Goal: Task Accomplishment & Management: Manage account settings

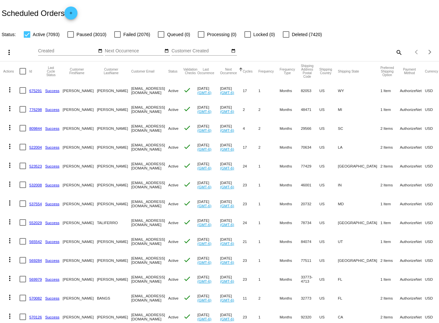
click at [394, 50] on mat-icon "search" at bounding box center [398, 52] width 8 height 10
click at [303, 53] on input "Search" at bounding box center [347, 50] width 109 height 5
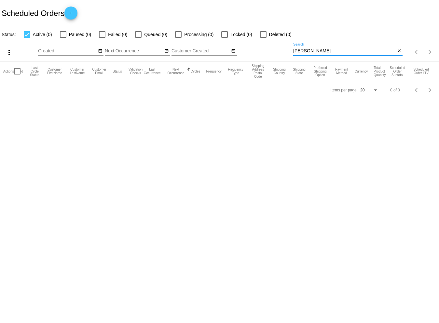
drag, startPoint x: 321, startPoint y: 52, endPoint x: 294, endPoint y: 51, distance: 26.7
click at [294, 51] on input "[PERSON_NAME]" at bounding box center [344, 50] width 102 height 5
type input "[PERSON_NAME]"
click at [61, 34] on div at bounding box center [63, 34] width 7 height 7
click at [63, 38] on input "Paused (0)" at bounding box center [63, 38] width 0 height 0
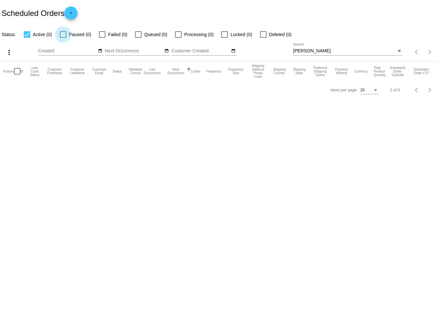
checkbox input "true"
drag, startPoint x: 101, startPoint y: 35, endPoint x: 116, endPoint y: 36, distance: 15.0
click at [101, 35] on app-dashboard-scheduled-orders "Scheduled Orders add Status: Active (0) Paused (0) Failed (0) Queued (0) Proces…" at bounding box center [219, 49] width 439 height 99
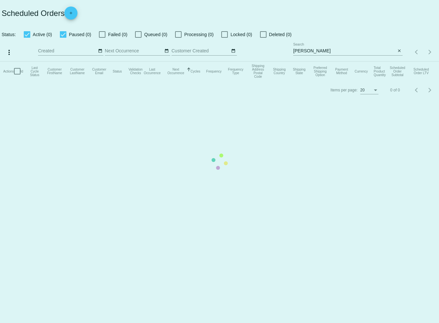
click at [140, 61] on mat-table "Actions Id Last Cycle Status Customer FirstName Customer LastName Customer Emai…" at bounding box center [219, 71] width 439 height 20
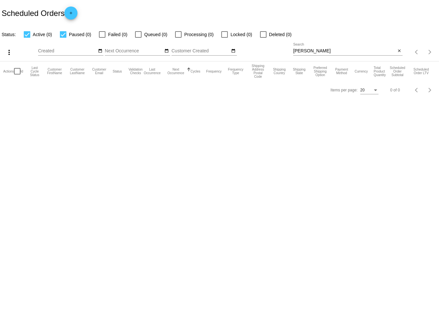
click at [176, 33] on div at bounding box center [178, 34] width 7 height 7
click at [178, 38] on input "Processing (0)" at bounding box center [178, 38] width 0 height 0
checkbox input "true"
drag, startPoint x: 261, startPoint y: 33, endPoint x: 253, endPoint y: 100, distance: 67.7
click at [261, 33] on div at bounding box center [263, 34] width 7 height 7
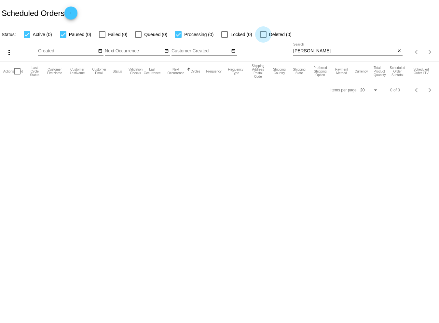
click at [263, 38] on input "Deleted (0)" at bounding box center [263, 38] width 0 height 0
checkbox input "true"
